Goal: Find specific page/section: Find specific page/section

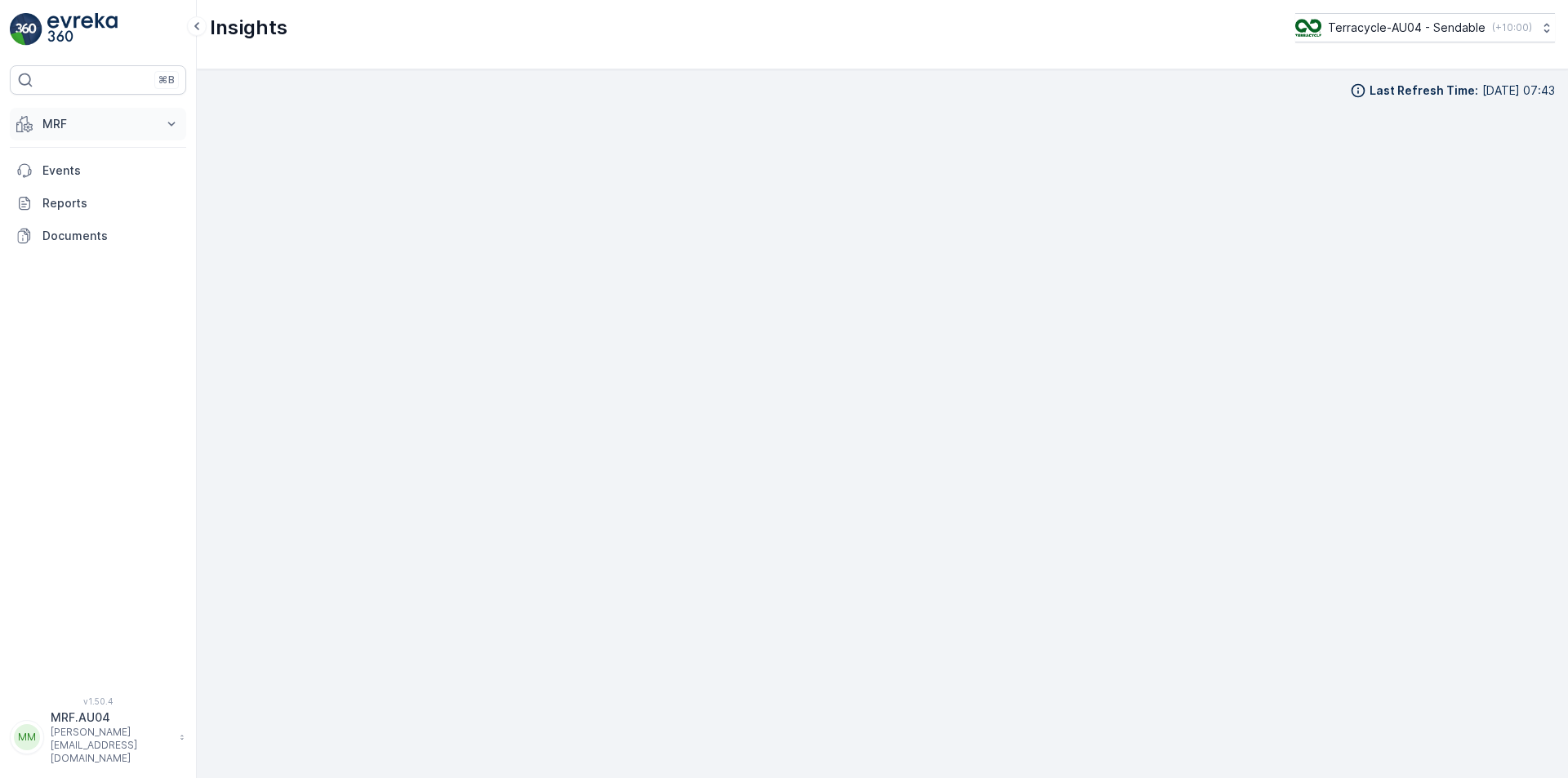
click at [35, 118] on button "MRF" at bounding box center [98, 124] width 177 height 33
click at [75, 227] on p "Process" at bounding box center [64, 221] width 44 height 16
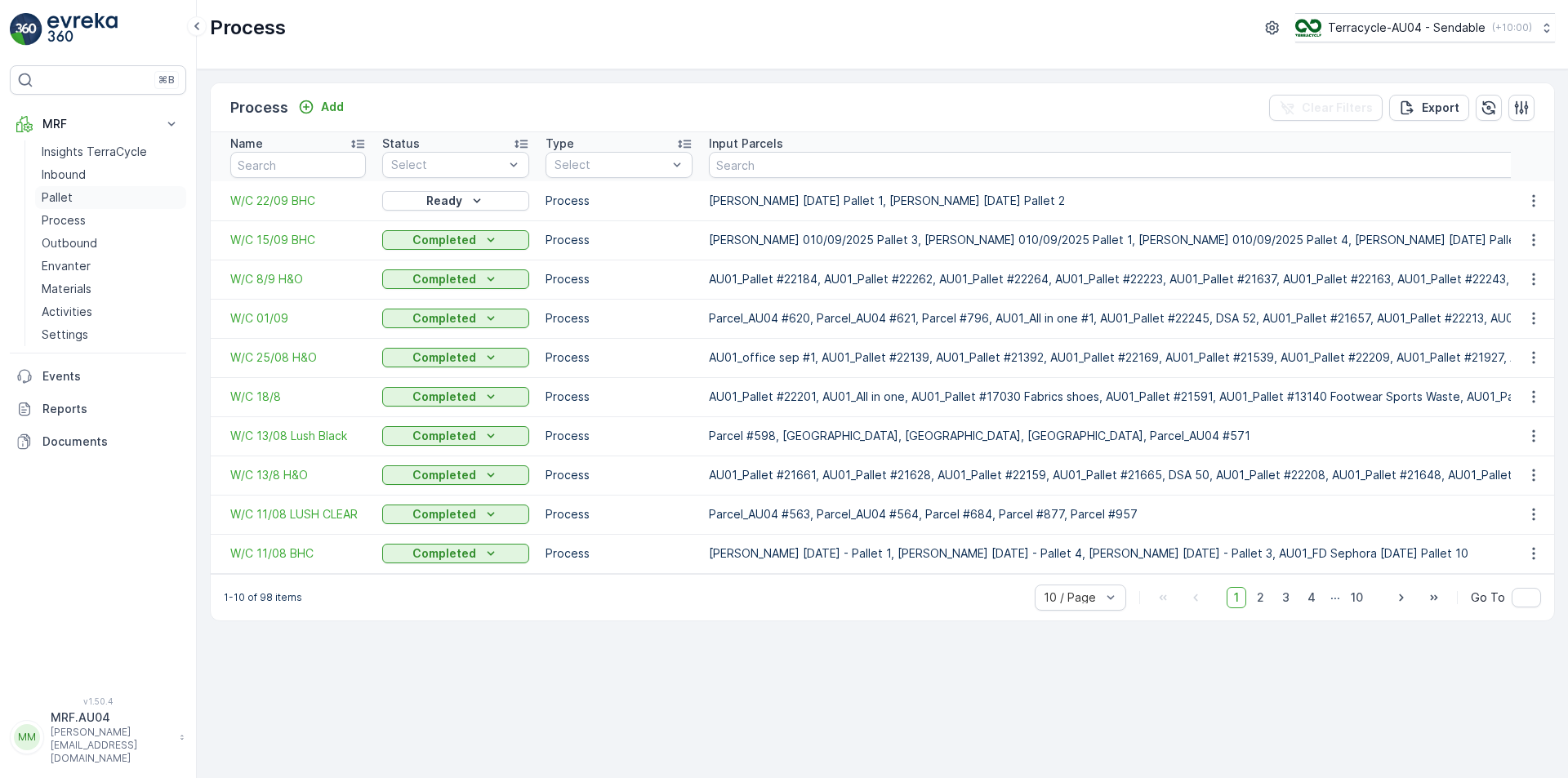
click at [52, 196] on p "Pallet" at bounding box center [57, 198] width 31 height 16
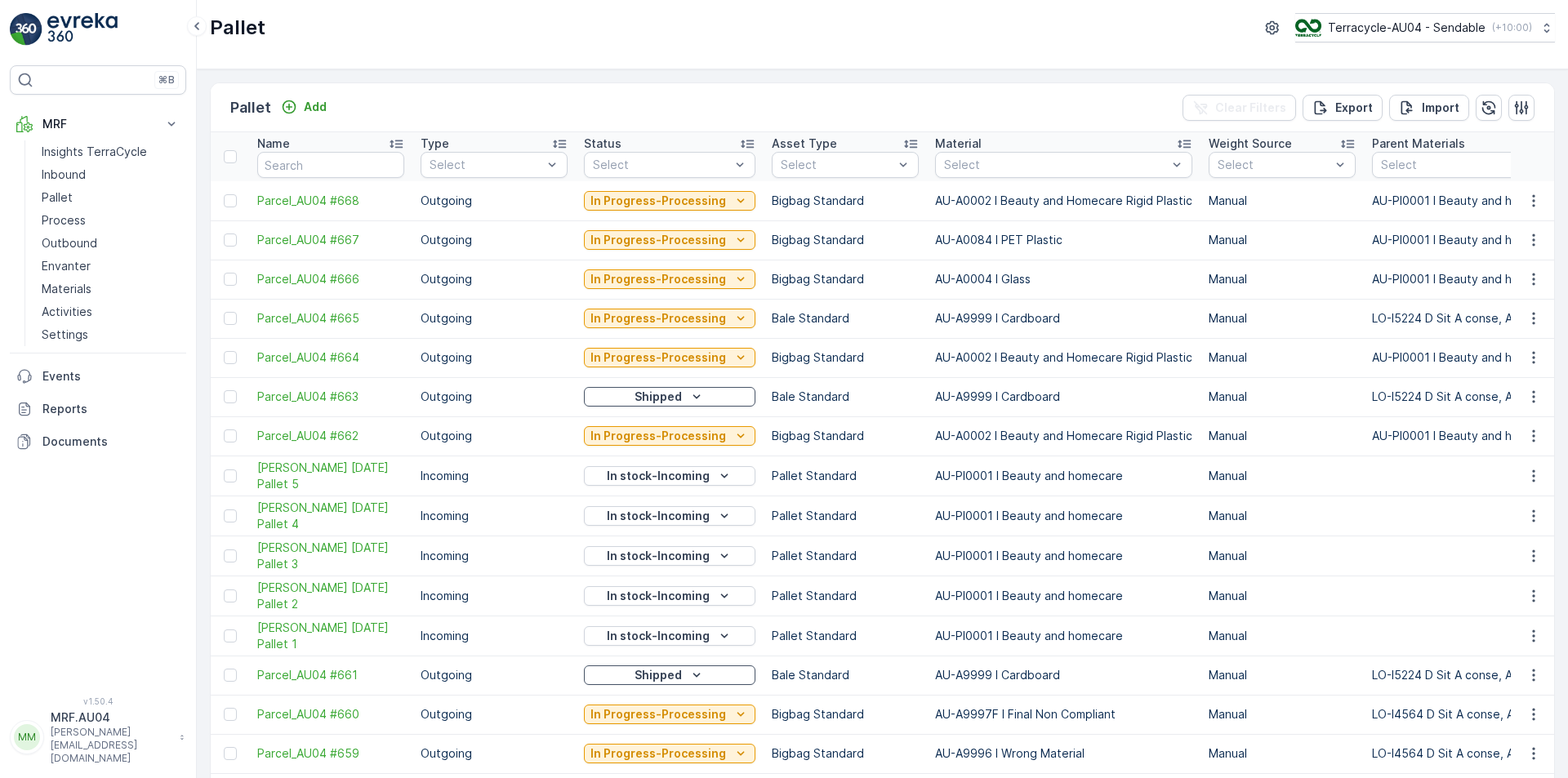
click at [420, 243] on p "Outgoing" at bounding box center [494, 240] width 147 height 16
